Goal: Task Accomplishment & Management: Use online tool/utility

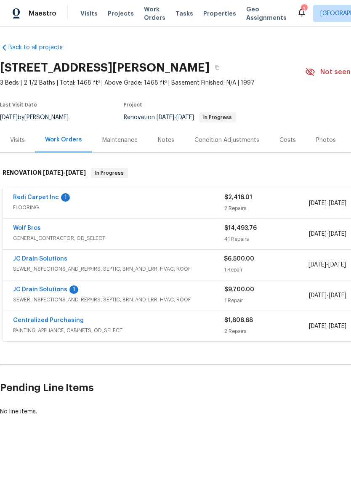
click at [24, 197] on link "Redi Carpet Inc" at bounding box center [36, 197] width 46 height 6
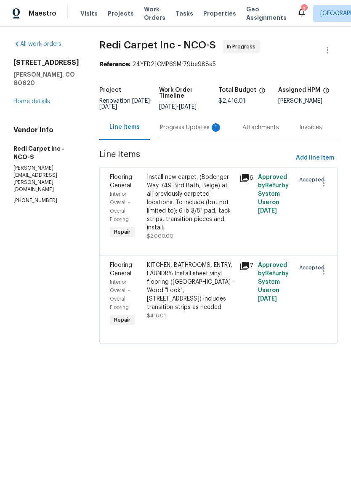
click at [223, 221] on div "Install new carpet. (Bodenger Way 749 Bird Bath, Beige) at all previously carpe…" at bounding box center [191, 202] width 88 height 59
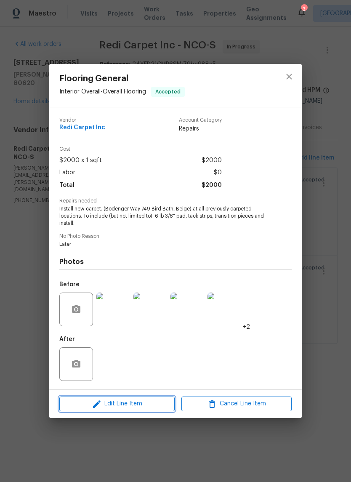
click at [109, 406] on span "Edit Line Item" at bounding box center [117, 404] width 110 height 11
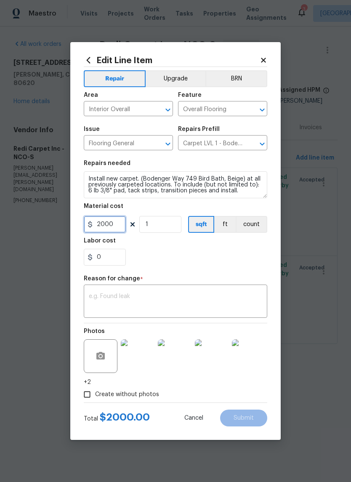
click at [106, 227] on input "2000" at bounding box center [105, 224] width 42 height 17
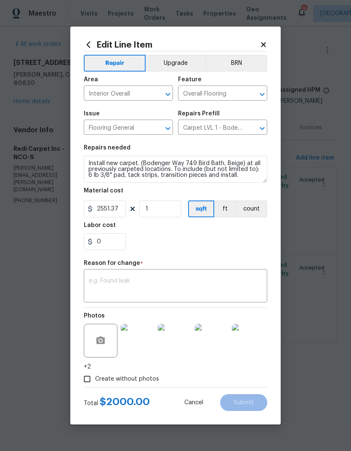
click at [253, 243] on div "0" at bounding box center [175, 241] width 183 height 17
click at [119, 211] on input "2551.37" at bounding box center [105, 208] width 42 height 17
type input "2551.36"
click at [252, 240] on div "0" at bounding box center [175, 241] width 183 height 17
click at [255, 287] on textarea at bounding box center [175, 287] width 173 height 18
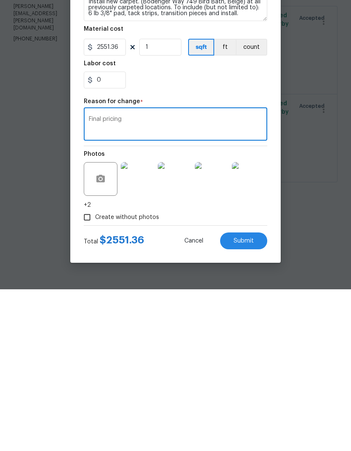
type textarea "Final pricing"
click at [254, 394] on button "Submit" at bounding box center [243, 402] width 47 height 17
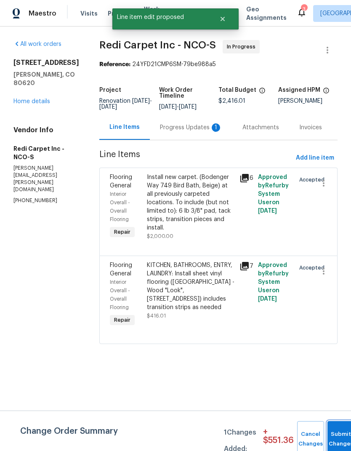
click at [338, 430] on button "Submit Changes" at bounding box center [340, 439] width 27 height 36
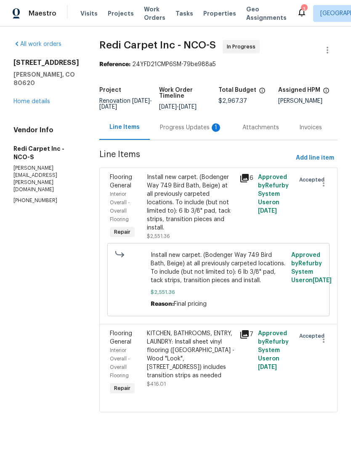
scroll to position [3, 0]
click at [229, 362] on div "KITCHEN, BATHROOMS, ENTRY, LAUNDRY: Install sheet vinyl flooring (Sugar Valley …" at bounding box center [191, 354] width 88 height 51
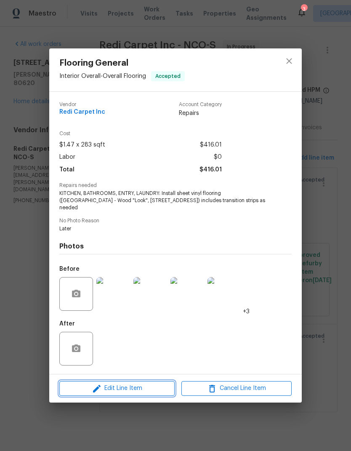
click at [108, 383] on span "Edit Line Item" at bounding box center [117, 388] width 110 height 11
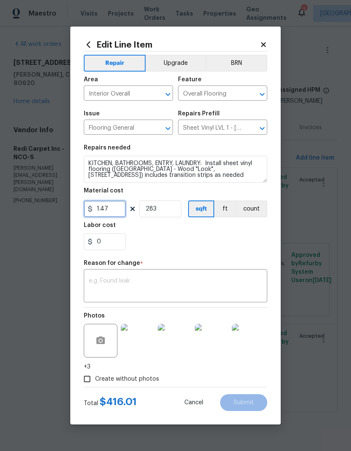
click at [101, 214] on input "1.47" at bounding box center [105, 208] width 42 height 17
type input "82"
click at [330, 187] on body "Maestro Visits Projects Work Orders Tasks Properties Geo Assignments 3 Northern…" at bounding box center [175, 218] width 351 height 436
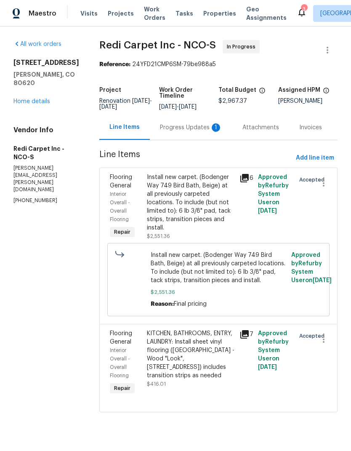
click at [226, 378] on div "KITCHEN, BATHROOMS, ENTRY, LAUNDRY: Install sheet vinyl flooring (Sugar Valley …" at bounding box center [191, 354] width 88 height 51
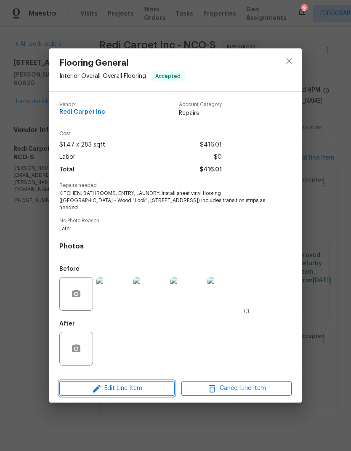
click at [112, 384] on span "Edit Line Item" at bounding box center [117, 388] width 110 height 11
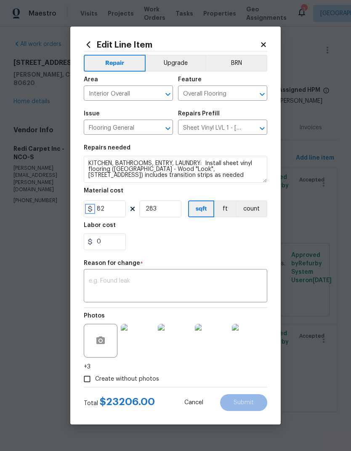
click at [91, 207] on icon at bounding box center [90, 208] width 4 height 7
click at [99, 211] on input "82" at bounding box center [105, 208] width 42 height 17
click at [98, 211] on input "82" at bounding box center [105, 208] width 42 height 17
type input "828.52"
click at [166, 211] on input "283" at bounding box center [160, 208] width 42 height 17
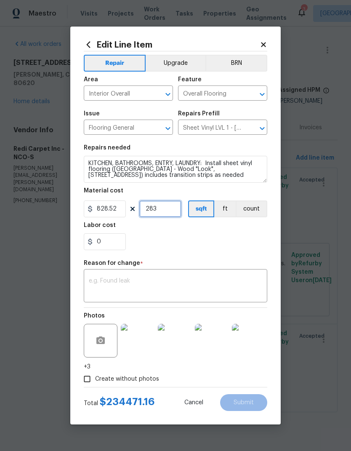
click at [166, 210] on input "283" at bounding box center [160, 208] width 42 height 17
click at [165, 212] on input "283" at bounding box center [160, 208] width 42 height 17
type input "1"
click at [250, 241] on div "0" at bounding box center [175, 241] width 183 height 17
click at [250, 288] on textarea at bounding box center [175, 287] width 173 height 18
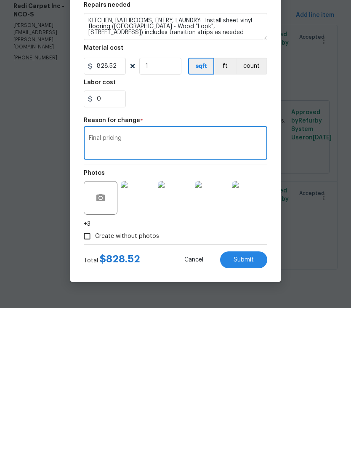
type textarea "Final pricing"
click at [255, 394] on button "Submit" at bounding box center [243, 402] width 47 height 17
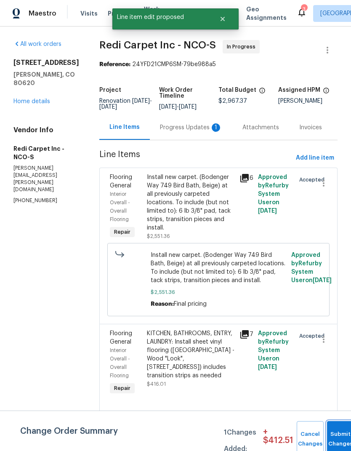
click at [328, 432] on button "Submit Changes" at bounding box center [340, 439] width 27 height 36
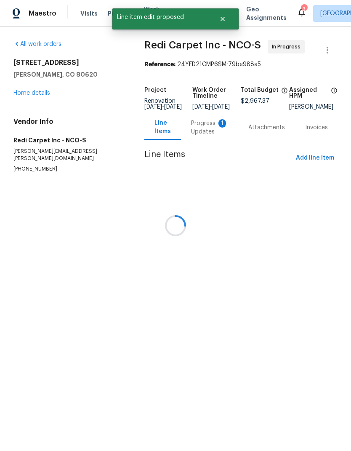
scroll to position [0, 0]
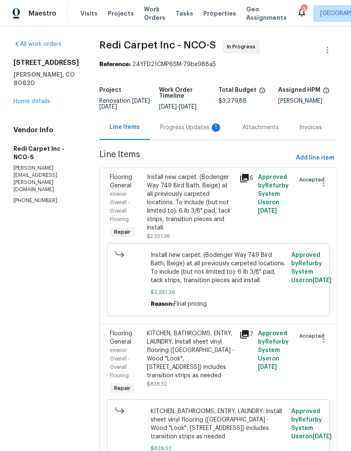
click at [32, 98] on link "Home details" at bounding box center [31, 101] width 37 height 6
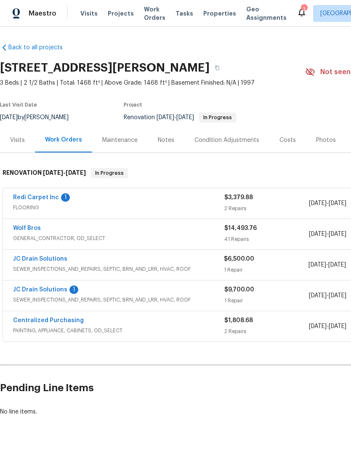
click at [23, 198] on link "Redi Carpet Inc" at bounding box center [36, 197] width 46 height 6
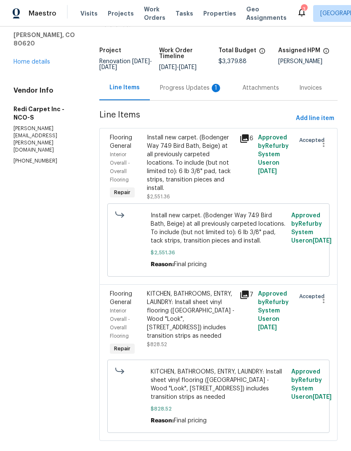
scroll to position [39, 0]
click at [36, 59] on link "Home details" at bounding box center [31, 62] width 37 height 6
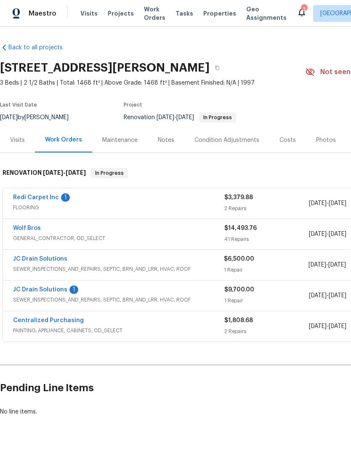
click at [19, 136] on div "Visits" at bounding box center [17, 140] width 15 height 8
